Goal: Task Accomplishment & Management: Use online tool/utility

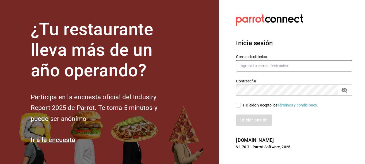
type input "[PERSON_NAME][EMAIL_ADDRESS][PERSON_NAME][DOMAIN_NAME]"
click at [236, 107] on div "He leído y acepto los Términos y condiciones." at bounding box center [290, 102] width 122 height 12
click at [238, 106] on input "He leído y acepto los Términos y condiciones." at bounding box center [238, 105] width 5 height 5
checkbox input "true"
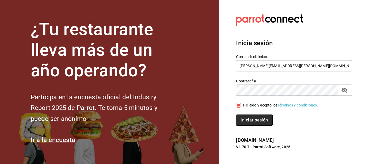
click at [249, 121] on button "Iniciar sesión" at bounding box center [254, 119] width 36 height 11
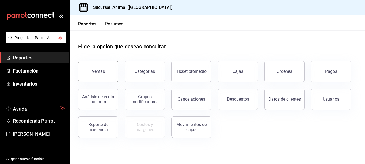
click at [100, 78] on button "Ventas" at bounding box center [98, 71] width 40 height 21
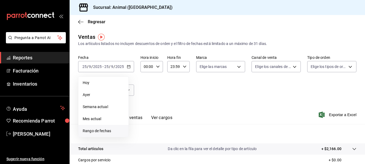
click at [107, 131] on span "Rango de fechas" at bounding box center [103, 131] width 41 height 6
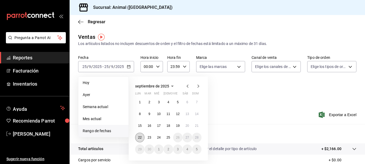
click at [139, 137] on abbr "22" at bounding box center [139, 138] width 3 height 4
click at [170, 138] on abbr "25" at bounding box center [167, 138] width 3 height 4
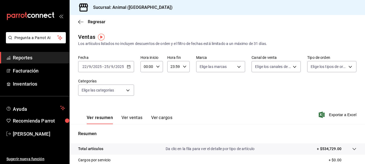
click at [159, 70] on div "00:00 Hora inicio" at bounding box center [151, 66] width 22 height 11
click at [143, 95] on button "01" at bounding box center [145, 93] width 9 height 11
type input "01:00"
click at [146, 89] on span "05" at bounding box center [146, 91] width 2 height 4
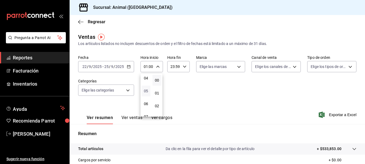
type input "05:00"
click at [182, 66] on div at bounding box center [182, 82] width 365 height 164
click at [183, 66] on icon "button" at bounding box center [185, 67] width 4 height 4
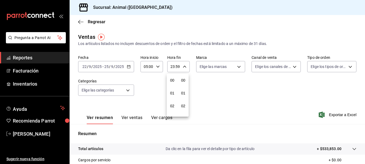
scroll to position [727, 0]
click at [169, 86] on button "21" at bounding box center [172, 84] width 9 height 11
click at [171, 87] on div "05" at bounding box center [172, 93] width 11 height 13
click at [171, 93] on span "05" at bounding box center [172, 93] width 2 height 4
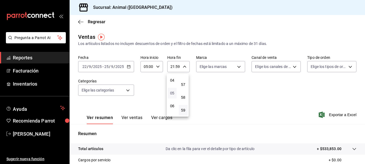
type input "05:59"
click at [319, 113] on div at bounding box center [182, 82] width 365 height 164
click at [319, 113] on icon "button" at bounding box center [321, 115] width 6 height 6
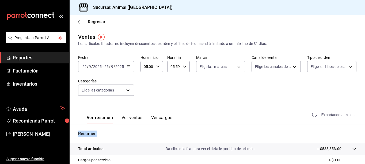
click at [319, 113] on div "Exportando a excel..." at bounding box center [334, 114] width 43 height 5
